Goal: Task Accomplishment & Management: Manage account settings

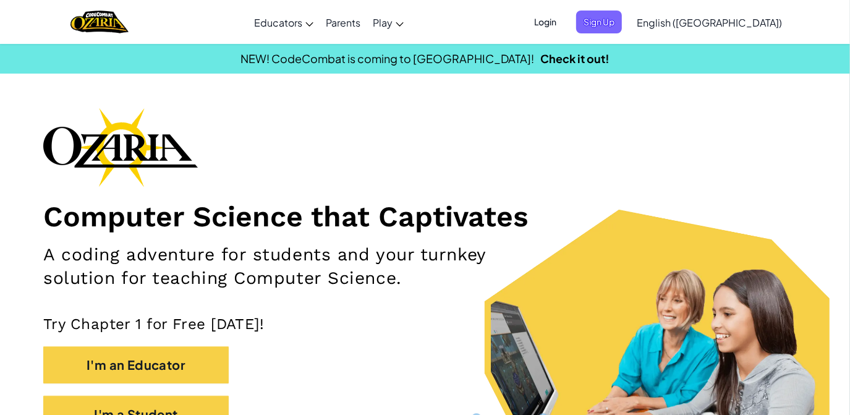
click at [564, 33] on span "Login" at bounding box center [544, 22] width 37 height 23
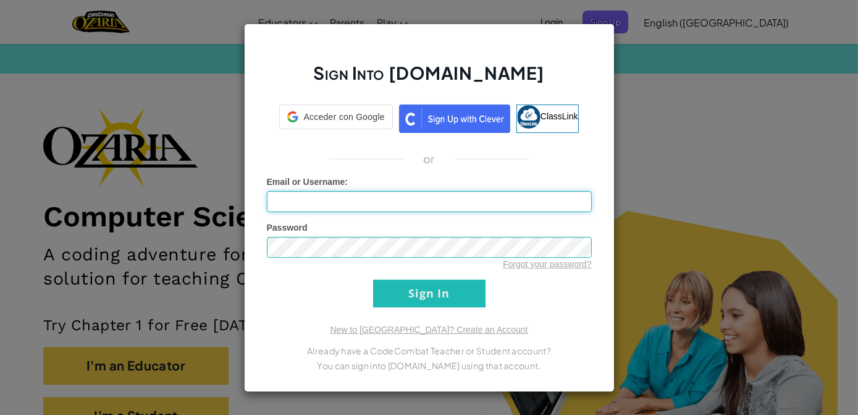
click at [280, 206] on input "Email or Username :" at bounding box center [429, 201] width 325 height 21
click at [285, 201] on input "Email or Username :" at bounding box center [429, 201] width 325 height 21
type input "B"
click at [292, 199] on input "Email or Username :" at bounding box center [429, 201] width 325 height 21
type input "[EMAIL_ADDRESS][DOMAIN_NAME]"
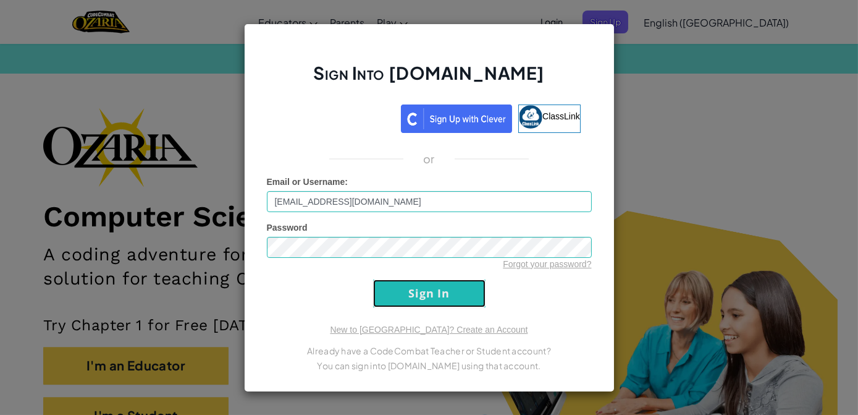
click at [449, 297] on input "Sign In" at bounding box center [429, 293] width 112 height 28
